Goal: Task Accomplishment & Management: Manage account settings

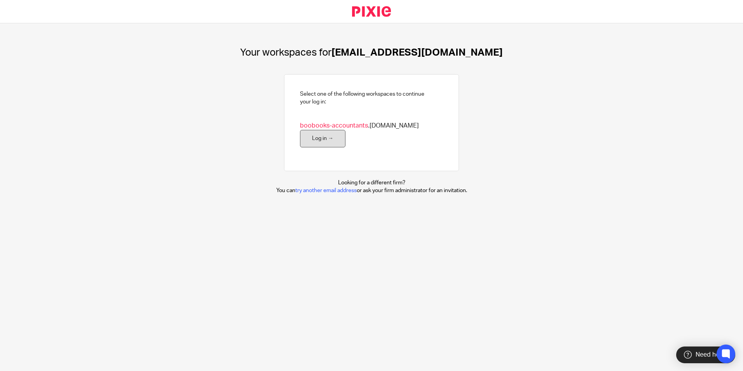
click at [318, 145] on link "Log in →" at bounding box center [322, 138] width 45 height 17
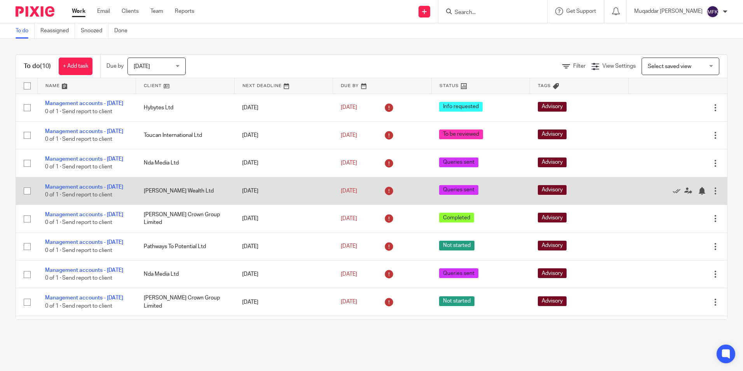
click at [439, 195] on span "Queries sent" at bounding box center [458, 190] width 39 height 10
click at [27, 198] on input "checkbox" at bounding box center [27, 190] width 15 height 15
checkbox input "true"
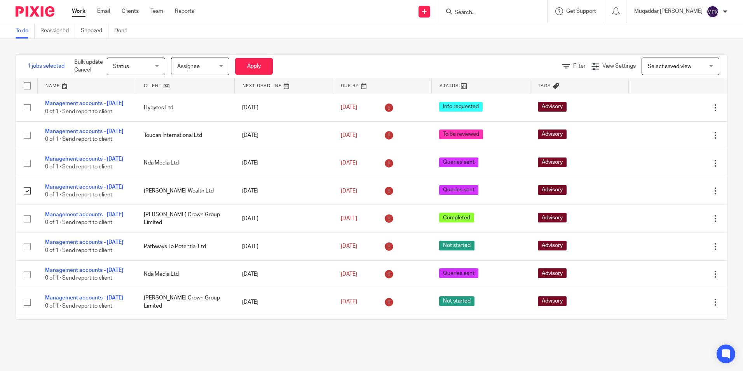
click at [150, 68] on span "Status" at bounding box center [133, 66] width 41 height 16
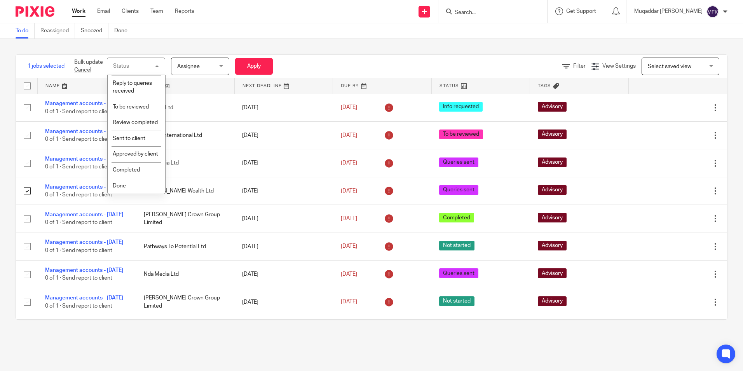
scroll to position [174, 0]
click at [130, 182] on li "Done" at bounding box center [137, 186] width 58 height 16
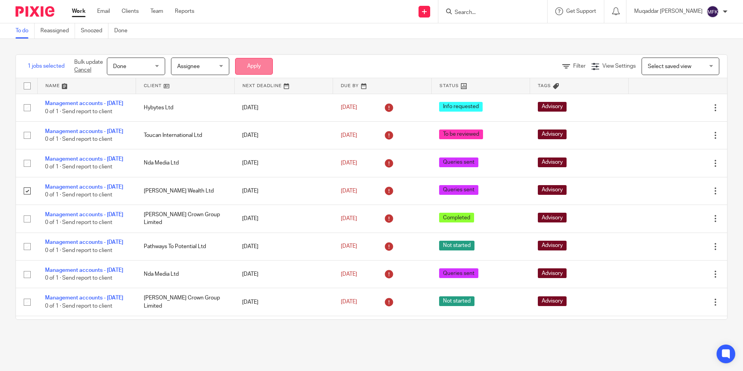
click at [251, 64] on button "Apply" at bounding box center [254, 66] width 38 height 17
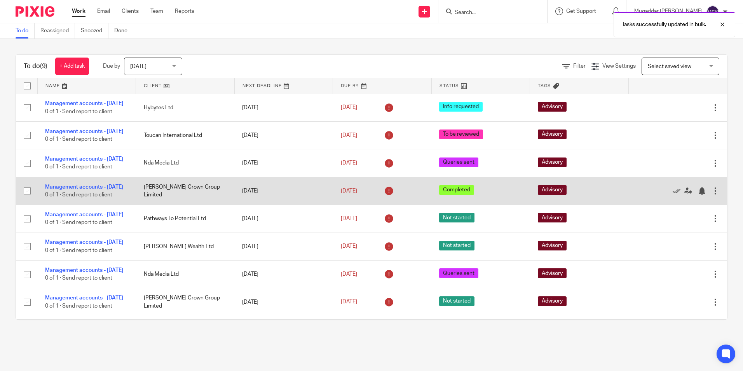
click at [24, 198] on input "checkbox" at bounding box center [27, 190] width 15 height 15
checkbox input "true"
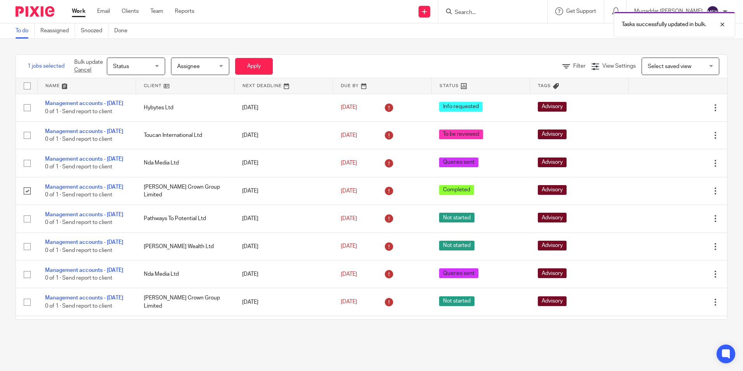
click at [151, 65] on span "Status" at bounding box center [133, 66] width 41 height 16
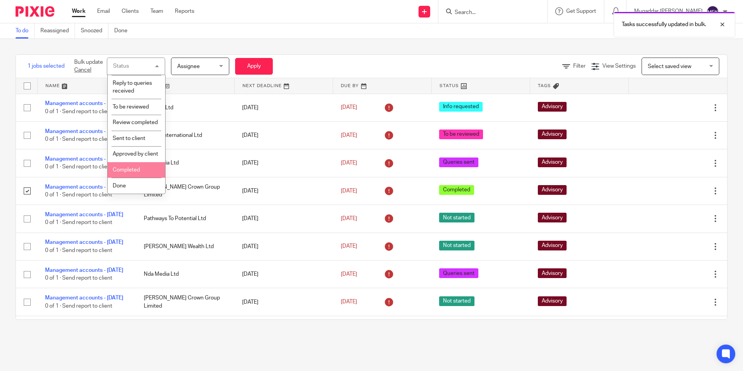
scroll to position [174, 0]
click at [117, 184] on span "Done" at bounding box center [119, 185] width 13 height 5
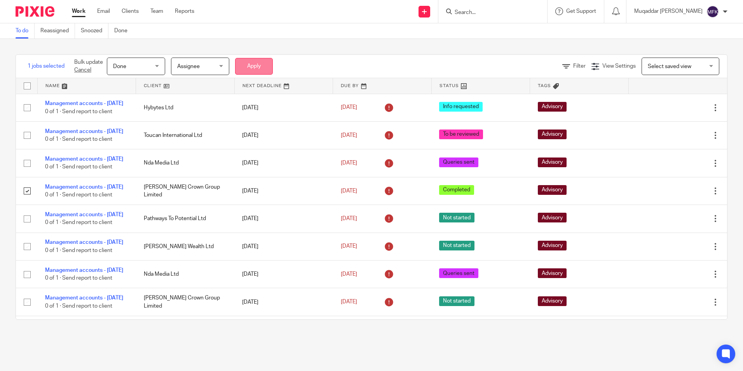
click at [254, 63] on button "Apply" at bounding box center [254, 66] width 38 height 17
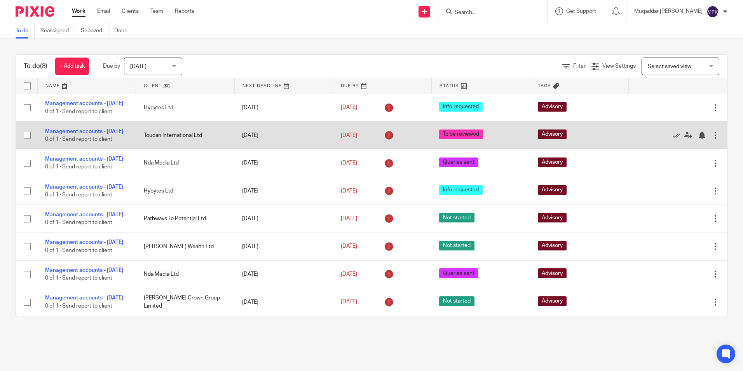
click at [30, 142] on input "checkbox" at bounding box center [27, 135] width 15 height 15
checkbox input "true"
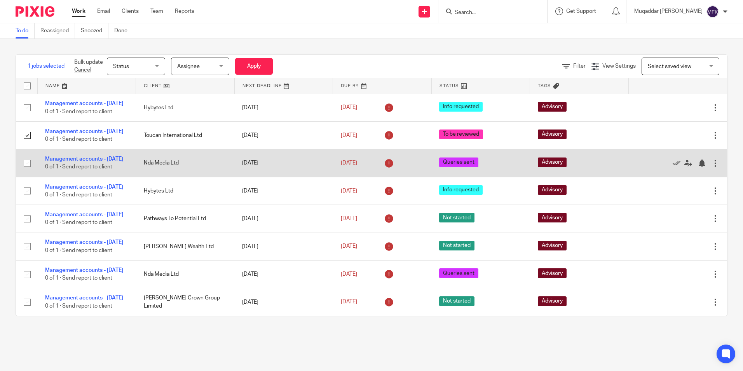
click at [30, 171] on input "checkbox" at bounding box center [27, 163] width 15 height 15
checkbox input "true"
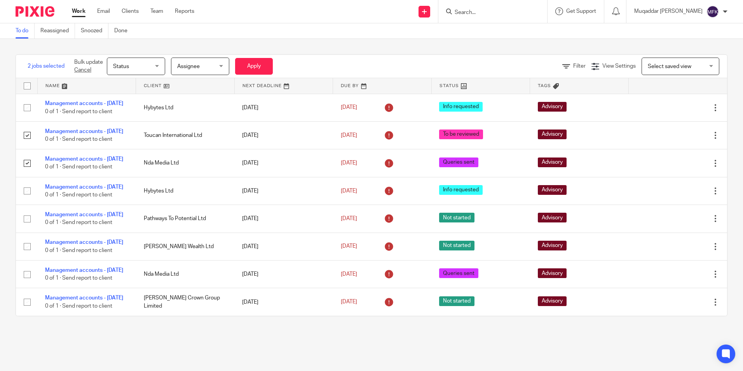
click at [144, 72] on span "Status" at bounding box center [133, 66] width 41 height 16
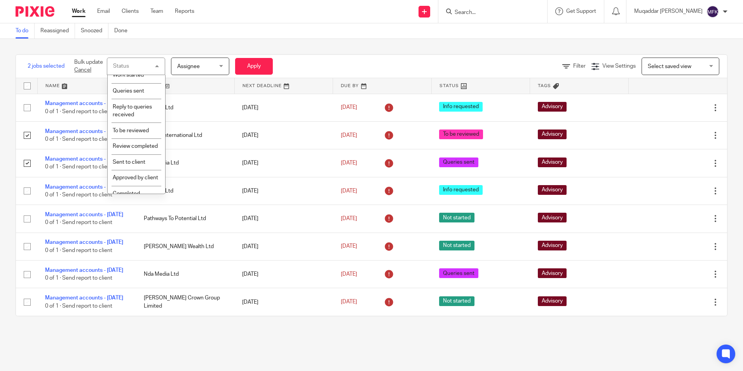
scroll to position [174, 0]
click at [126, 184] on li "Done" at bounding box center [137, 186] width 58 height 16
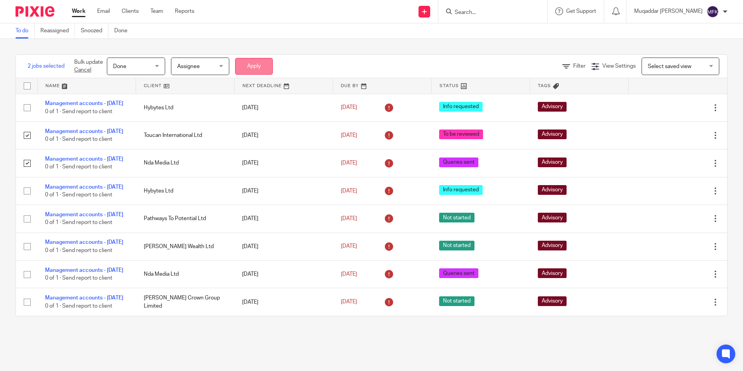
click at [248, 63] on button "Apply" at bounding box center [254, 66] width 38 height 17
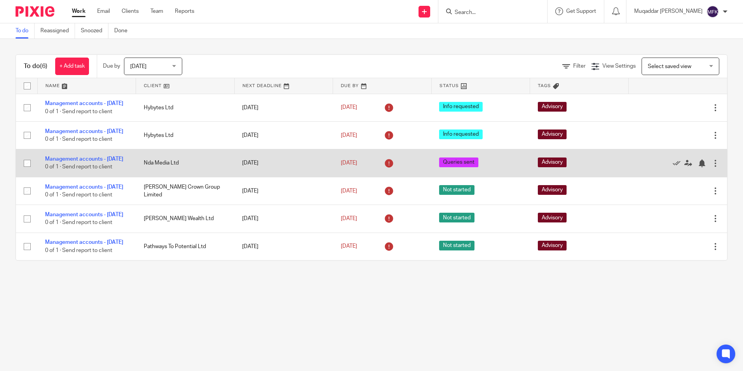
click at [75, 170] on span "0 of 1 · Send report to client" at bounding box center [78, 166] width 67 height 5
click at [65, 162] on link "Management accounts - September 2025" at bounding box center [84, 158] width 78 height 5
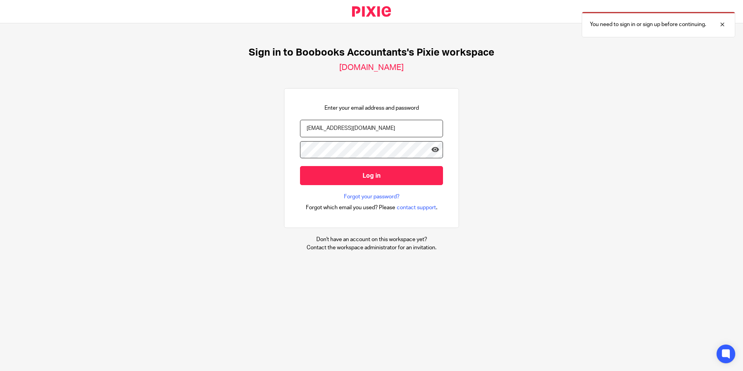
type input "muqaddar@boobooks.com"
click at [300, 166] on input "Log in" at bounding box center [371, 175] width 143 height 19
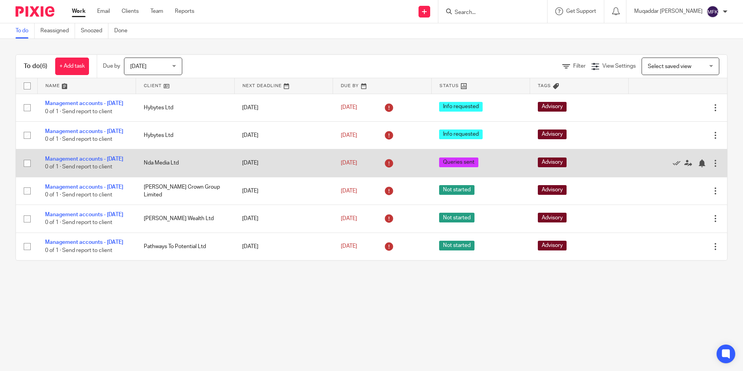
click at [28, 171] on input "checkbox" at bounding box center [27, 163] width 15 height 15
checkbox input "true"
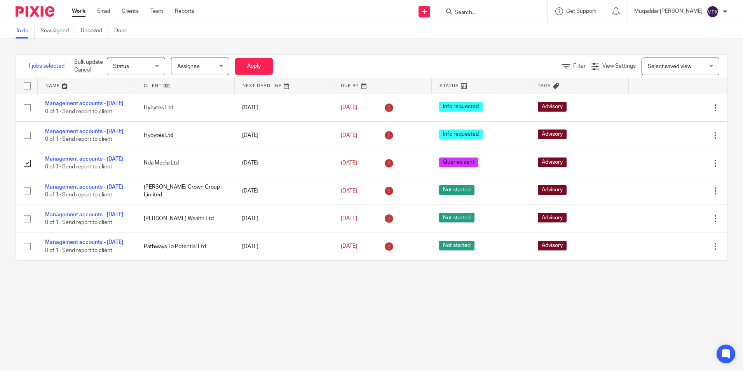
click at [157, 59] on div "Status Status" at bounding box center [136, 66] width 58 height 17
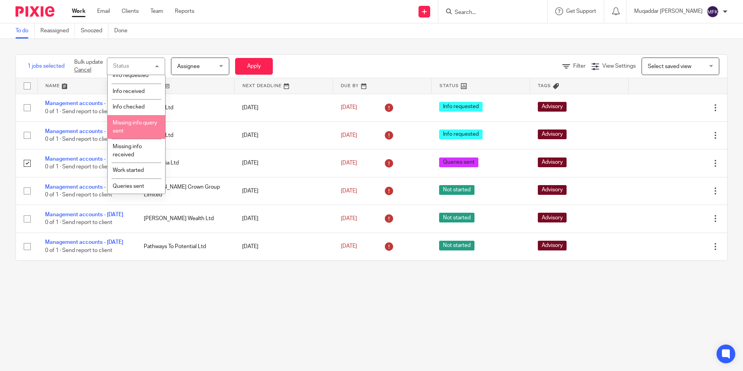
scroll to position [78, 0]
click at [141, 129] on span "Work started" at bounding box center [128, 131] width 31 height 5
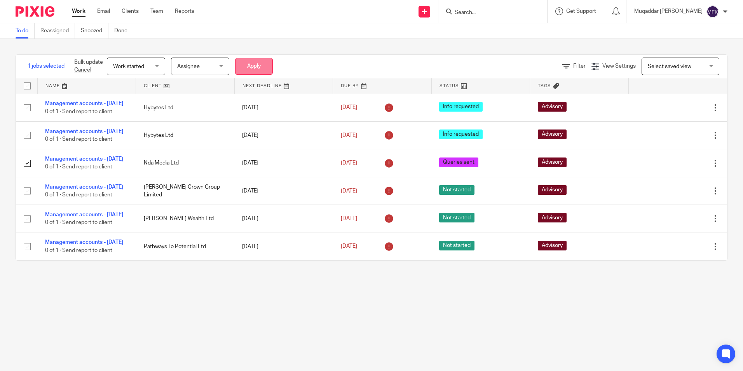
click at [246, 70] on button "Apply" at bounding box center [254, 66] width 38 height 17
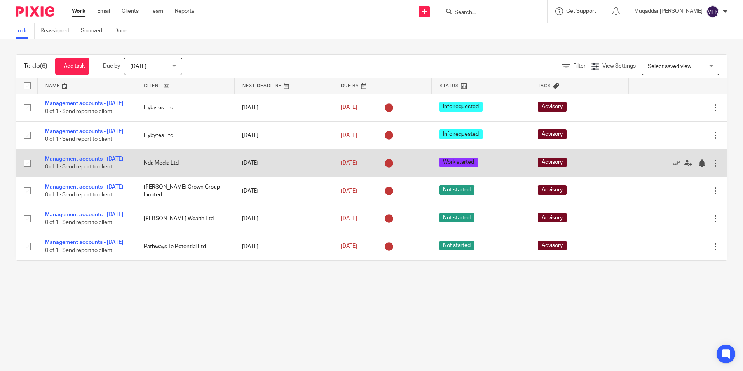
click at [29, 171] on input "checkbox" at bounding box center [27, 163] width 15 height 15
checkbox input "true"
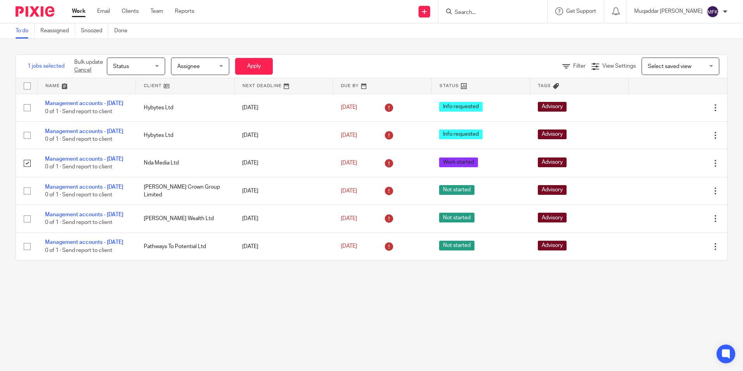
drag, startPoint x: 167, startPoint y: 64, endPoint x: 162, endPoint y: 64, distance: 4.7
click at [166, 64] on form "Bulk update Cancel Status Status Status Not started Info requested Info receive…" at bounding box center [173, 66] width 199 height 17
click at [148, 62] on span "Status" at bounding box center [133, 66] width 41 height 16
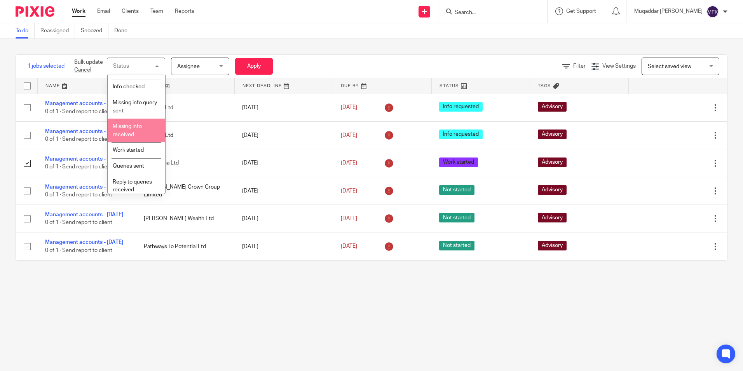
scroll to position [78, 0]
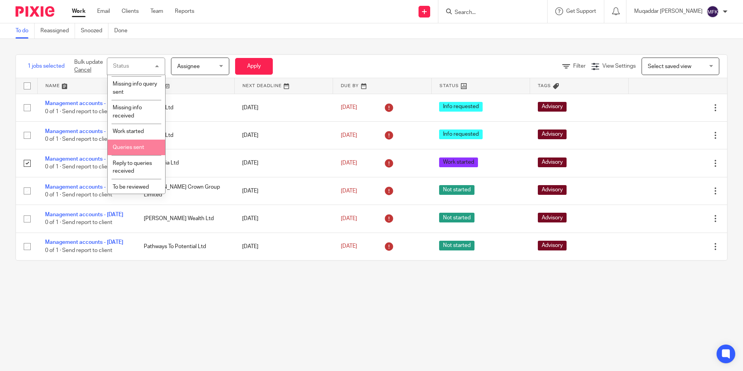
click at [140, 143] on li "Queries sent" at bounding box center [137, 148] width 58 height 16
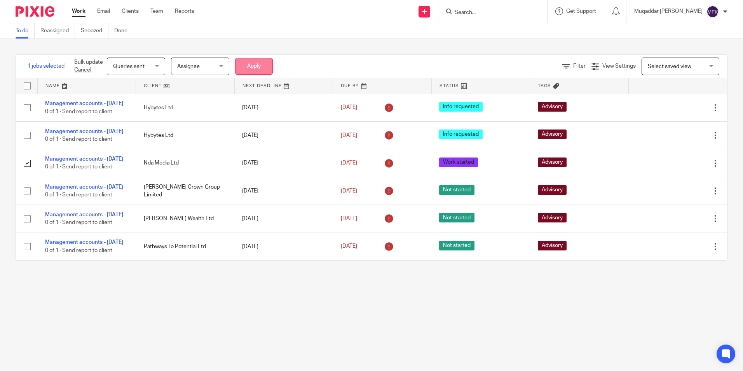
click at [250, 68] on button "Apply" at bounding box center [254, 66] width 38 height 17
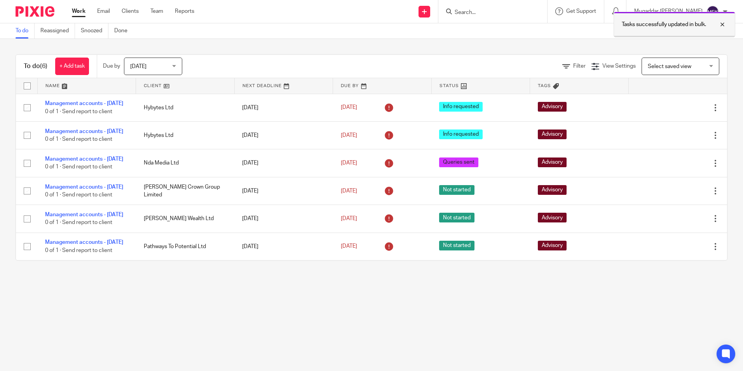
click at [725, 23] on div at bounding box center [716, 24] width 21 height 9
